Goal: Find specific page/section: Find specific page/section

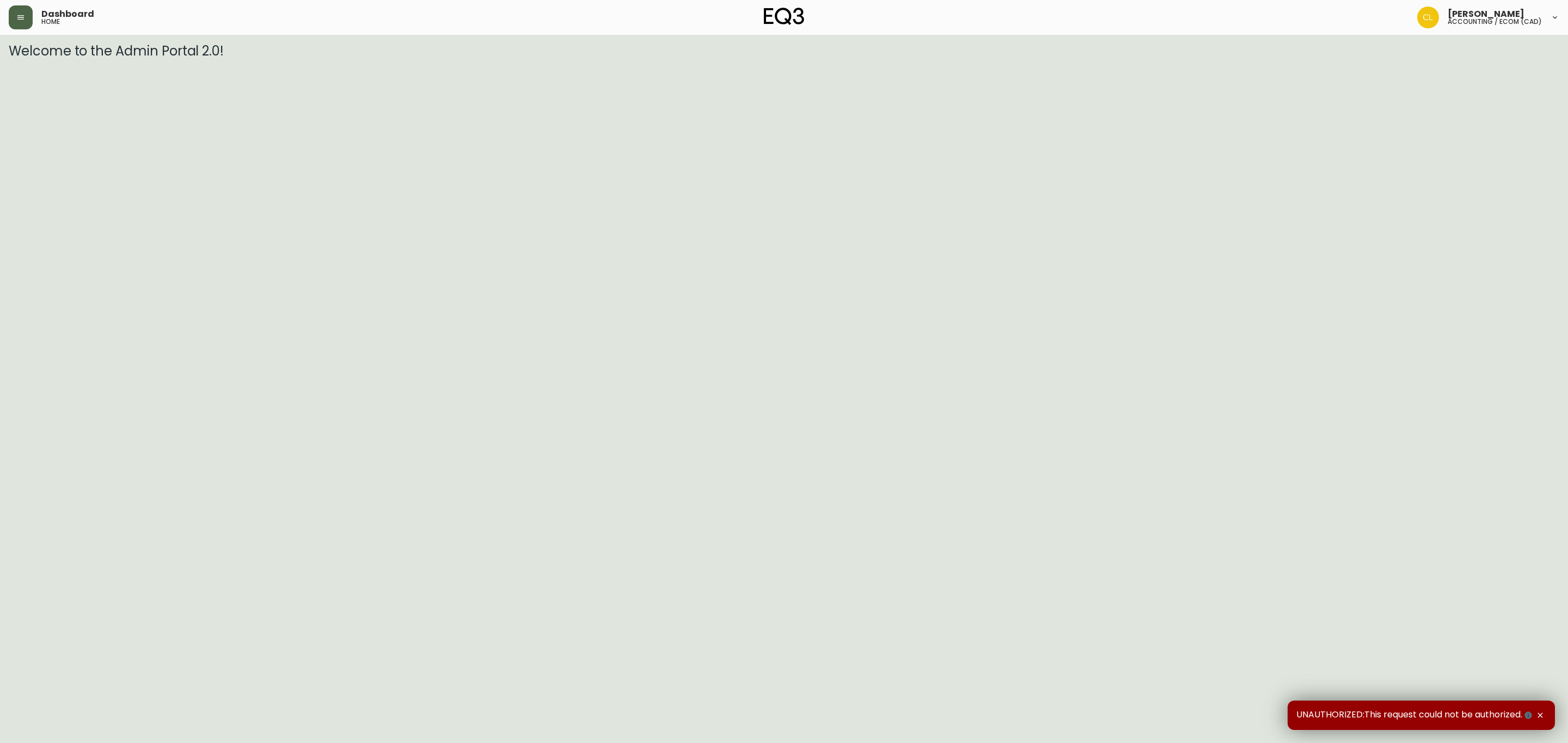
click at [25, 24] on button "button" at bounding box center [21, 18] width 24 height 24
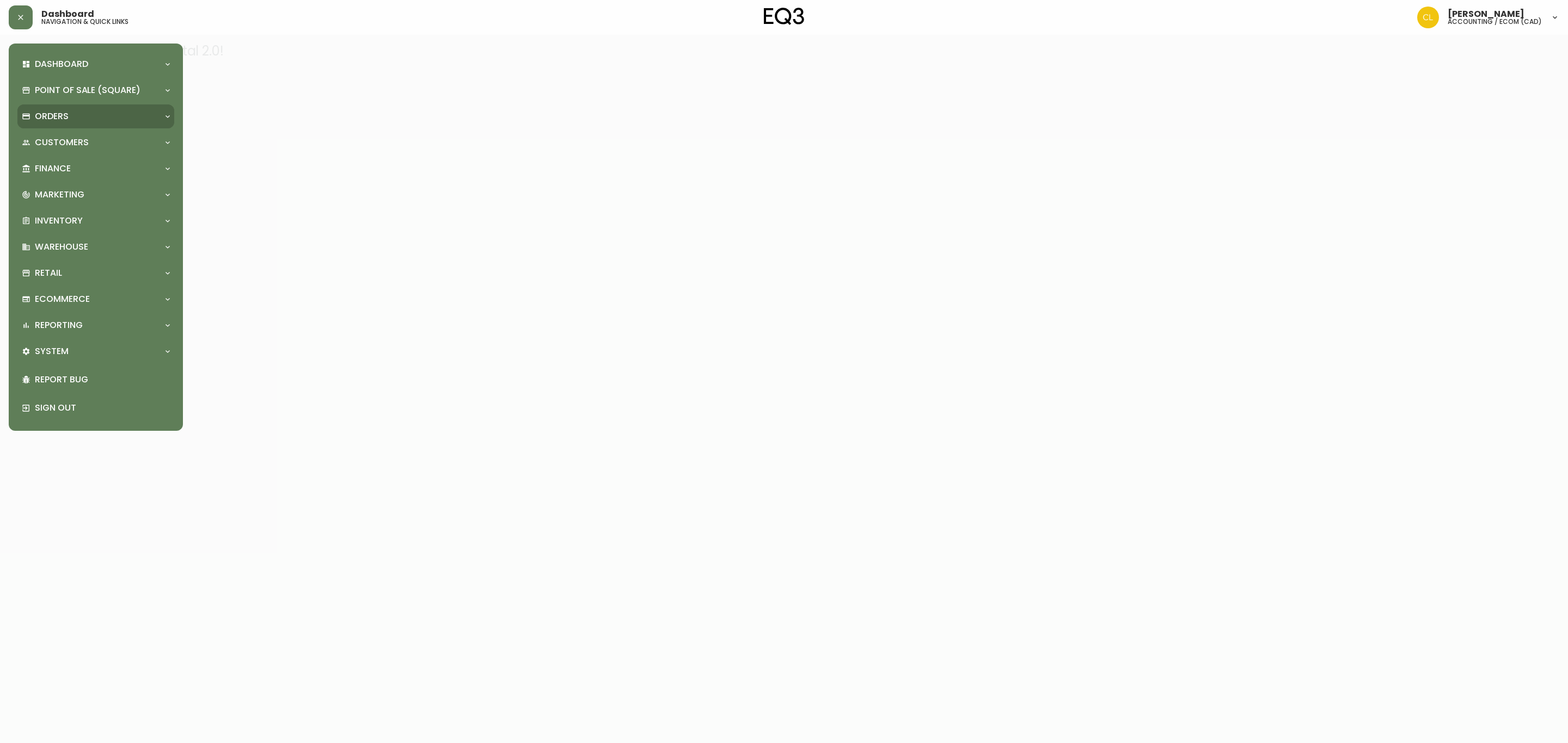
drag, startPoint x: 44, startPoint y: 107, endPoint x: 49, endPoint y: 113, distance: 7.8
click at [45, 107] on div "Orders" at bounding box center [96, 117] width 157 height 24
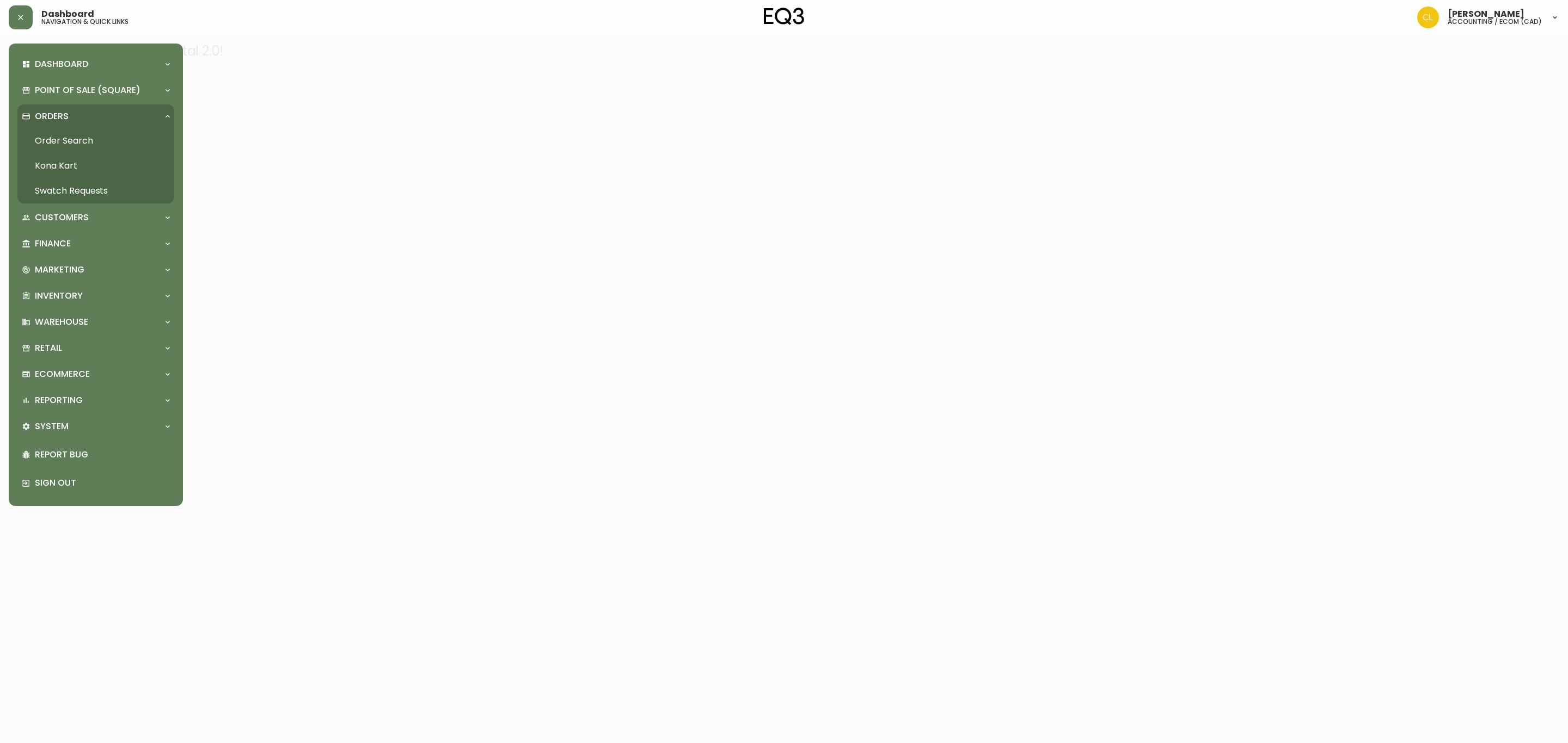
click at [58, 137] on link "Order Search" at bounding box center [96, 140] width 157 height 25
